Goal: Task Accomplishment & Management: Complete application form

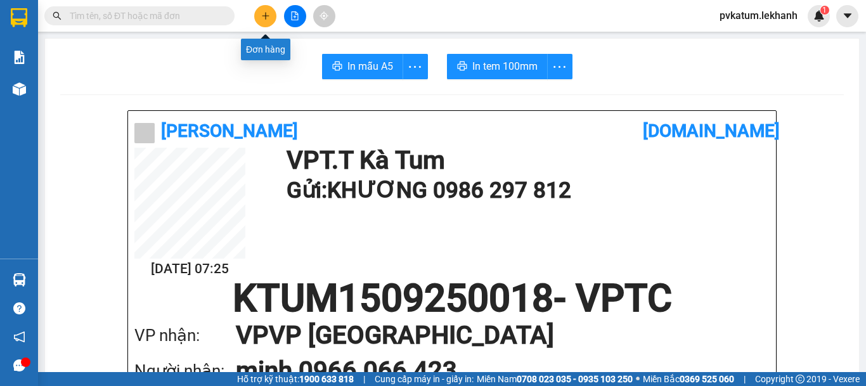
click at [264, 16] on icon "plus" at bounding box center [265, 15] width 9 height 9
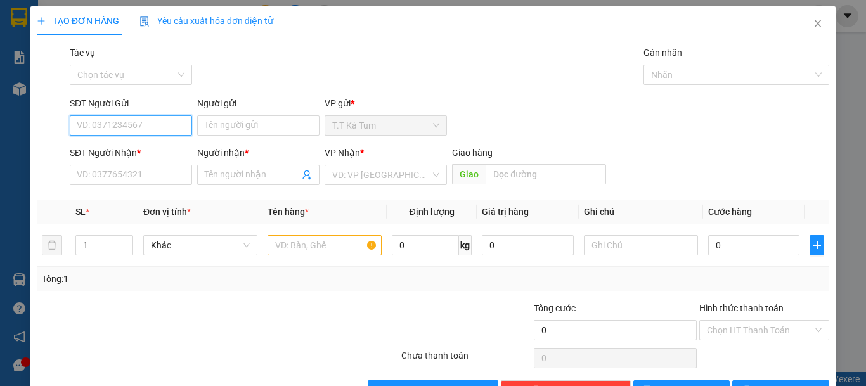
click at [162, 117] on input "SĐT Người Gửi" at bounding box center [131, 125] width 122 height 20
type input "0363106811"
click at [143, 151] on div "0363106811 - HANG" at bounding box center [130, 151] width 106 height 14
type input "HANG"
type input "0979822639"
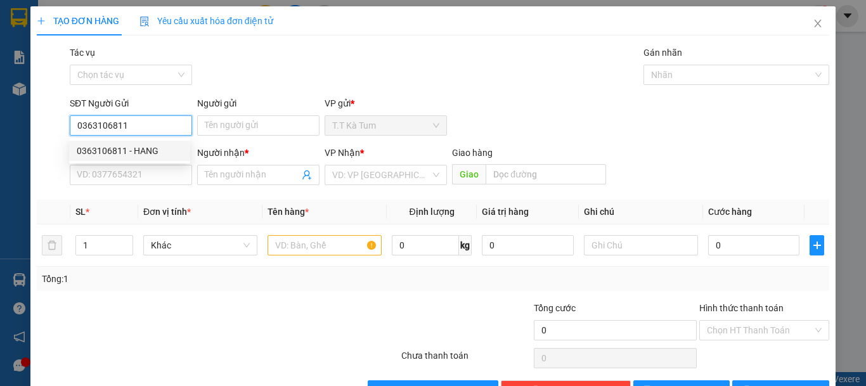
type input "gấm"
type input "40.000"
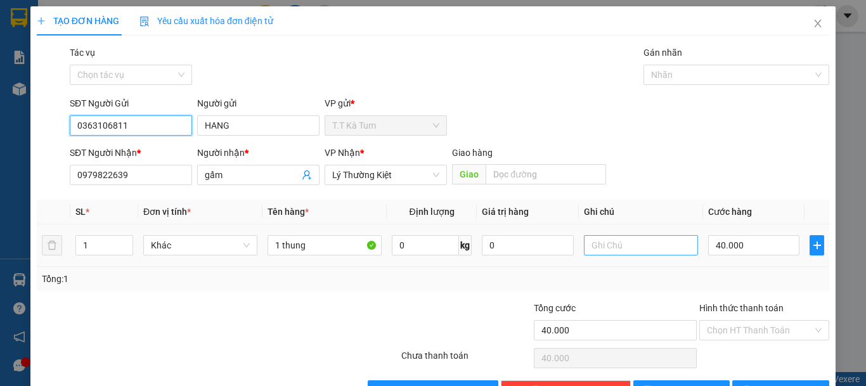
type input "0363106811"
drag, startPoint x: 613, startPoint y: 245, endPoint x: 606, endPoint y: 244, distance: 7.0
click at [612, 245] on input "text" at bounding box center [641, 245] width 114 height 20
type input "hư ko đền"
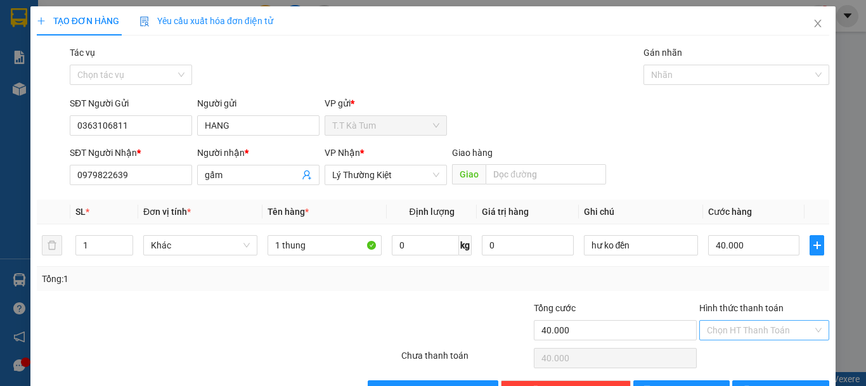
click at [755, 328] on input "Hình thức thanh toán" at bounding box center [760, 330] width 106 height 19
click at [740, 292] on div "Tại văn phòng" at bounding box center [755, 284] width 129 height 20
type input "0"
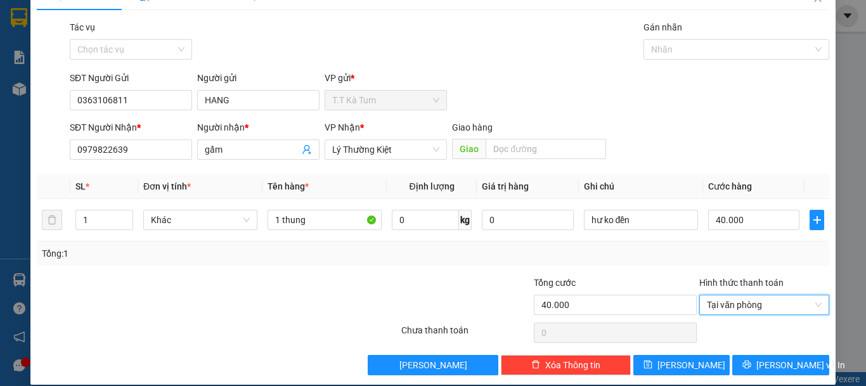
scroll to position [39, 0]
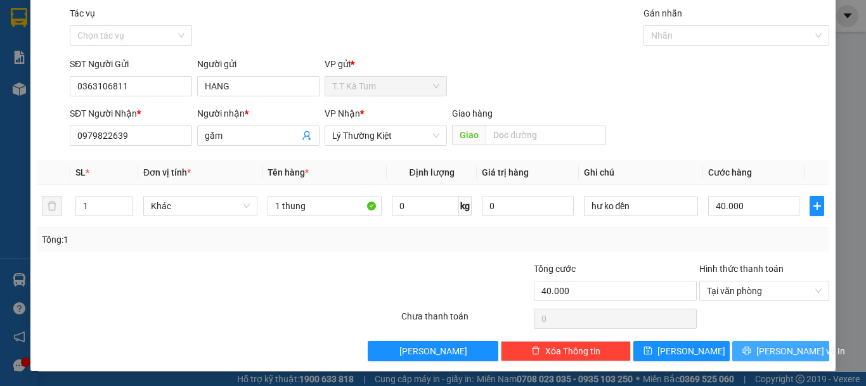
click at [761, 348] on span "[PERSON_NAME] và In" at bounding box center [800, 351] width 89 height 14
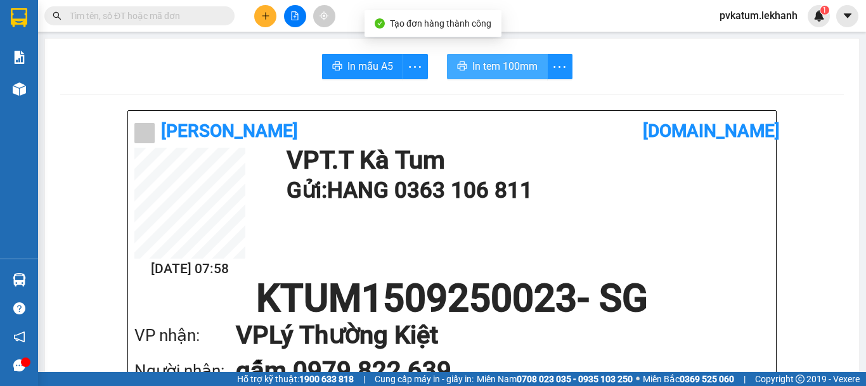
drag, startPoint x: 494, startPoint y: 57, endPoint x: 498, endPoint y: 72, distance: 15.2
click at [494, 58] on button "In tem 100mm" at bounding box center [497, 66] width 101 height 25
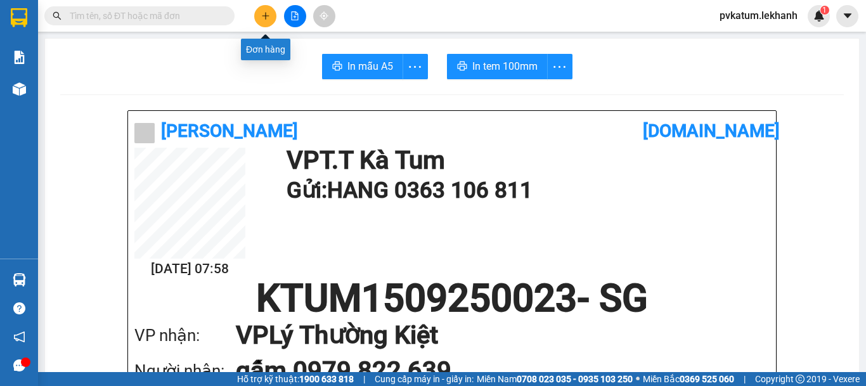
click at [257, 16] on button at bounding box center [265, 16] width 22 height 22
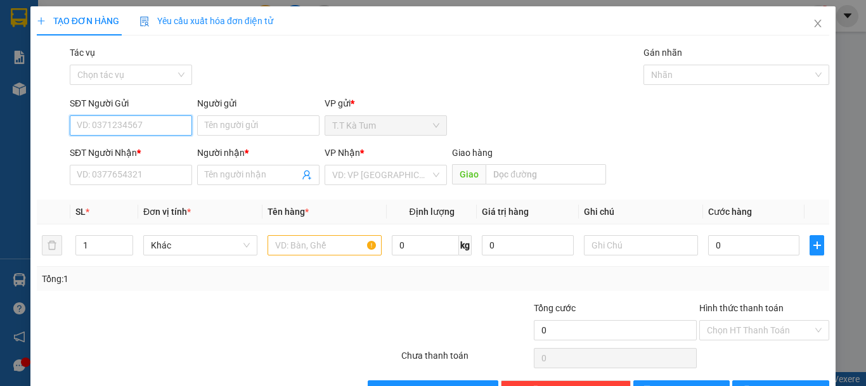
click at [152, 129] on input "SĐT Người Gửi" at bounding box center [131, 125] width 122 height 20
click at [158, 152] on div "0967574633 - OANH" at bounding box center [130, 151] width 106 height 14
type input "0967574633"
type input "OANH"
type input "0985867045"
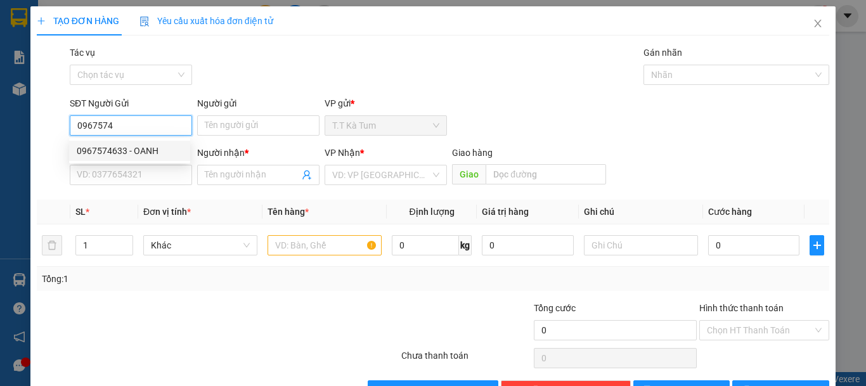
type input "THẢO"
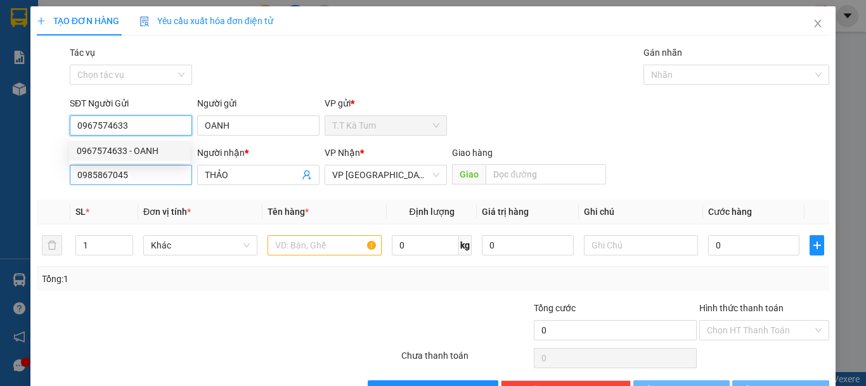
type input "80.000"
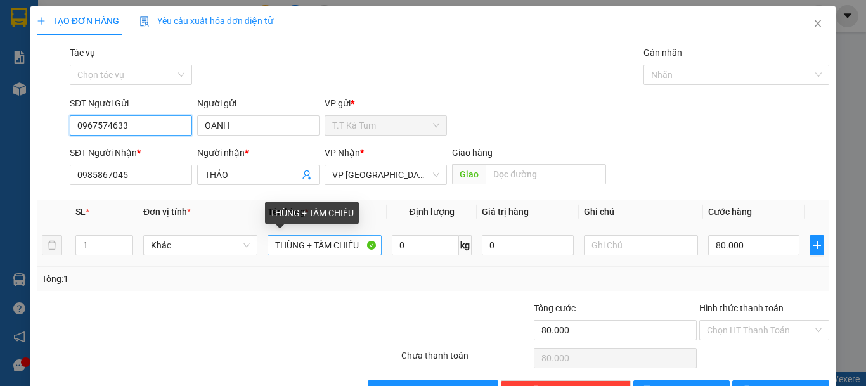
type input "0967574633"
click at [359, 243] on input "THÙNG + TẤM CHIẾU" at bounding box center [324, 245] width 114 height 20
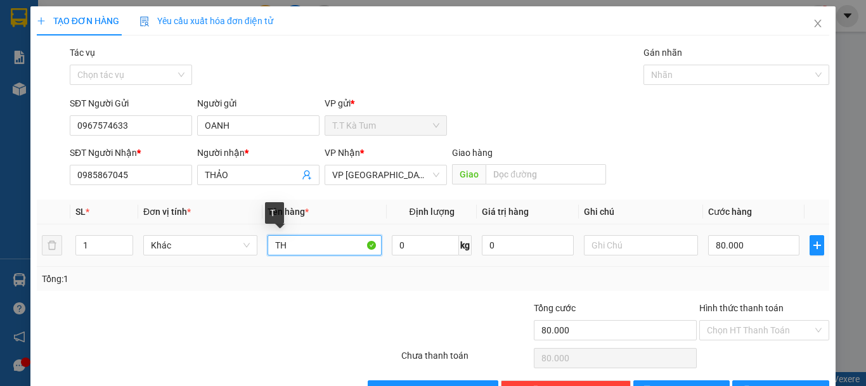
type input "T"
type input "1 hồ sơ"
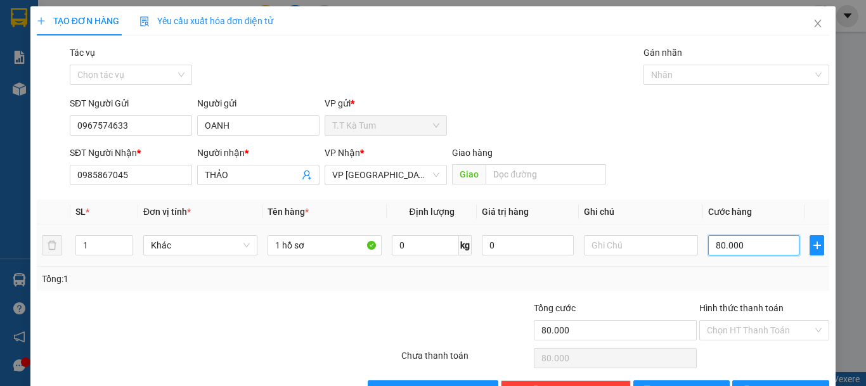
click at [746, 244] on input "80.000" at bounding box center [753, 245] width 91 height 20
type input "3"
type input "30"
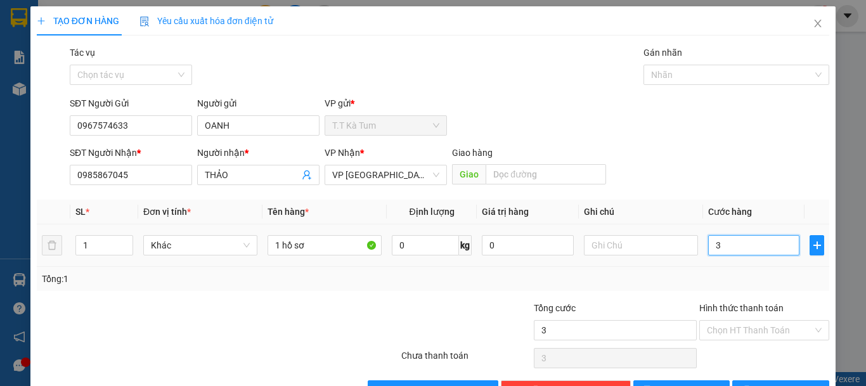
type input "30"
type input "300"
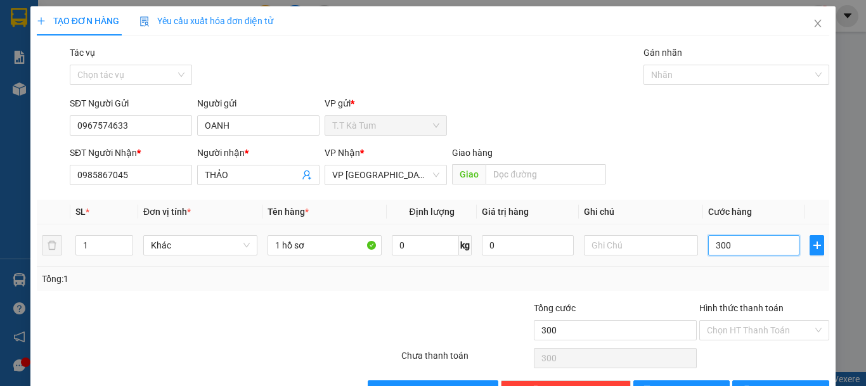
type input "3.000"
type input "30.000"
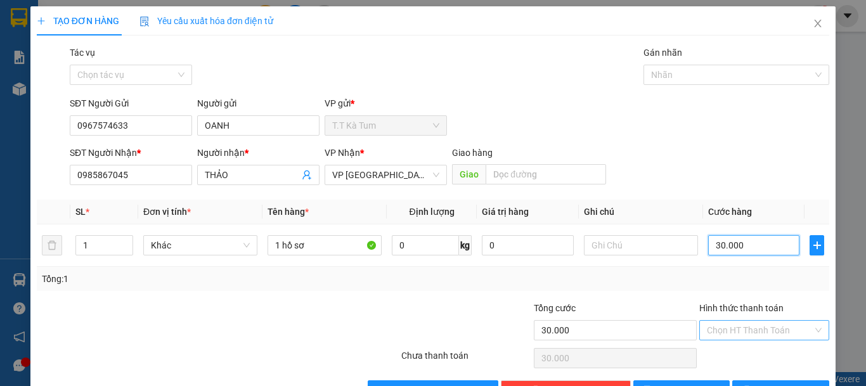
type input "30.000"
drag, startPoint x: 746, startPoint y: 330, endPoint x: 747, endPoint y: 323, distance: 7.7
click at [747, 330] on input "Hình thức thanh toán" at bounding box center [760, 330] width 106 height 19
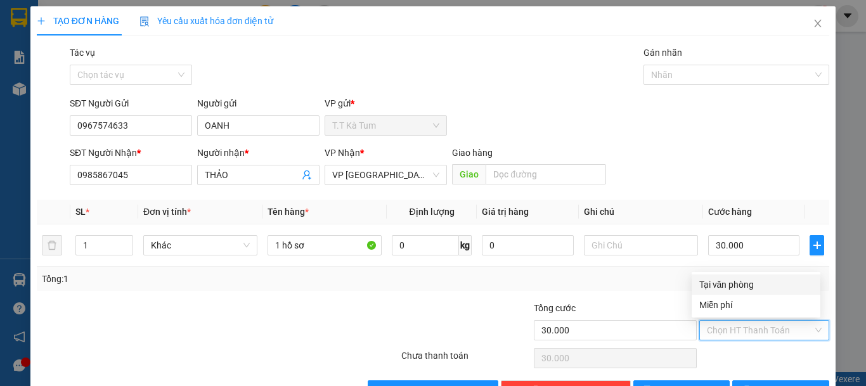
click at [753, 278] on div "Tại văn phòng" at bounding box center [755, 285] width 113 height 14
type input "0"
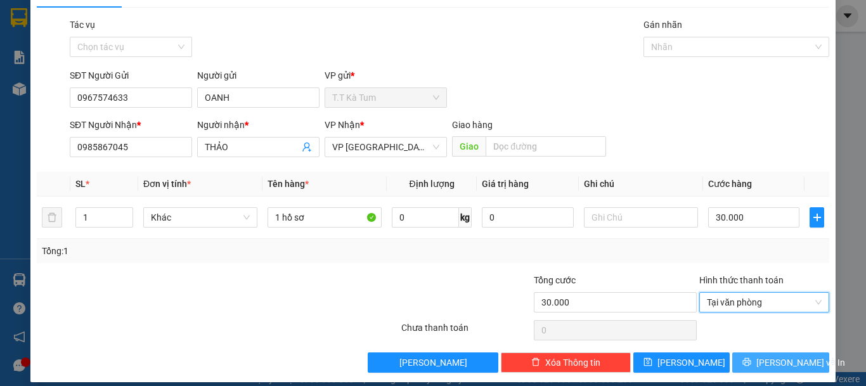
scroll to position [39, 0]
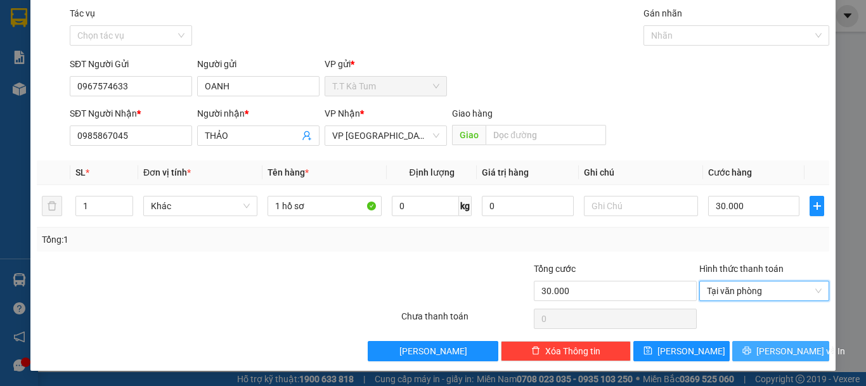
click at [765, 348] on span "[PERSON_NAME] và In" at bounding box center [800, 351] width 89 height 14
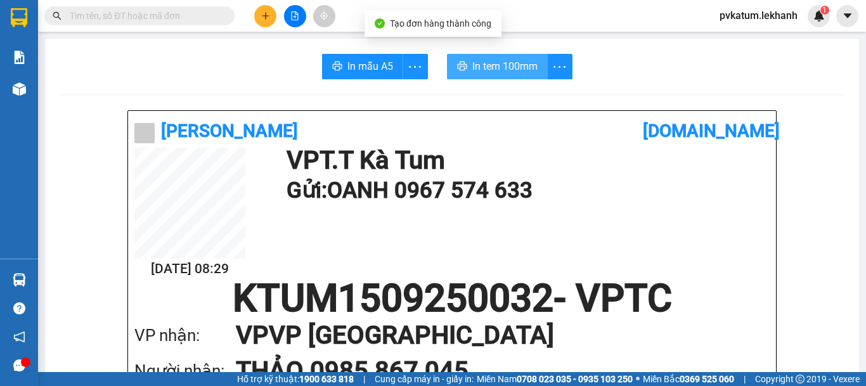
click at [508, 61] on span "In tem 100mm" at bounding box center [504, 66] width 65 height 16
